Goal: Task Accomplishment & Management: Use online tool/utility

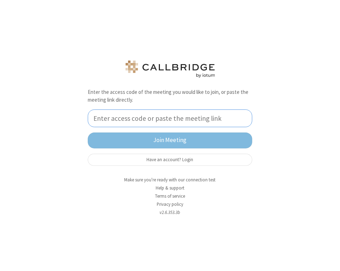
click at [159, 117] on input "tel" at bounding box center [170, 118] width 165 height 18
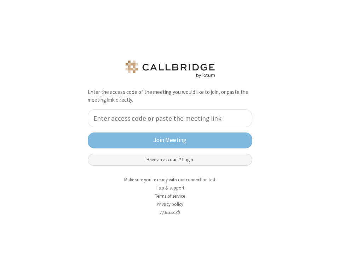
click at [174, 159] on button "Have an account? Login" at bounding box center [170, 160] width 165 height 12
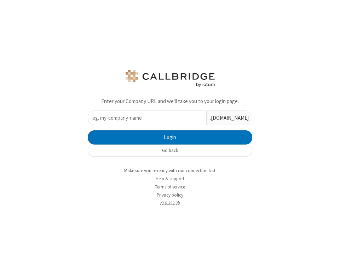
click at [146, 119] on input "text" at bounding box center [147, 118] width 118 height 14
type input "ucaas-tech"
click at [88, 130] on button "Login" at bounding box center [170, 137] width 165 height 14
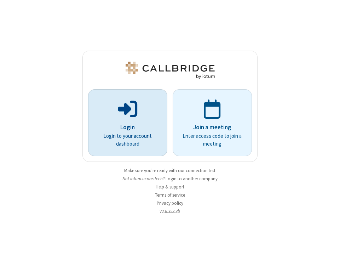
drag, startPoint x: 0, startPoint y: 0, endPoint x: 151, endPoint y: 126, distance: 196.8
click at [151, 126] on div "Login Login to your account dashboard" at bounding box center [128, 122] width 70 height 61
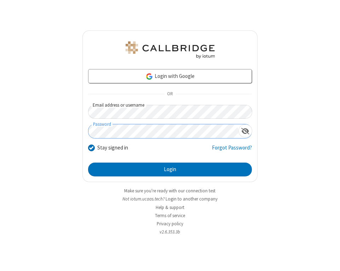
click at [88, 162] on button "Login" at bounding box center [170, 169] width 164 height 14
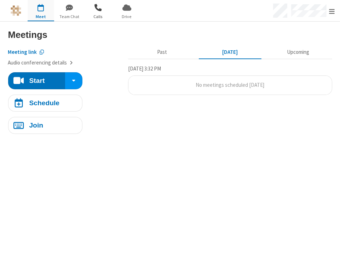
click at [101, 10] on span "button" at bounding box center [98, 7] width 27 height 12
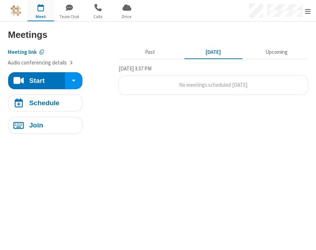
click at [11, 163] on section "Start Meetings Meeting link Audio conferencing details Start Schedule Join Past…" at bounding box center [158, 136] width 316 height 228
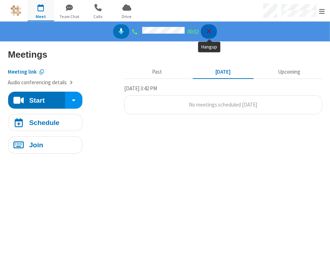
click at [161, 32] on icon "Hangup" at bounding box center [209, 31] width 4 height 4
